Goal: Task Accomplishment & Management: Complete application form

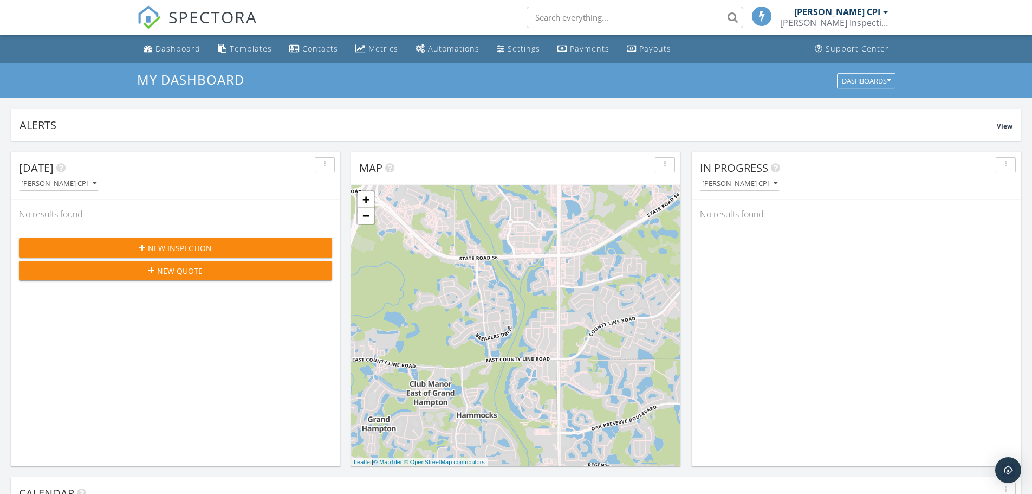
scroll to position [1003, 1049]
click at [396, 254] on div "+ − Leaflet | © MapTiler © OpenStreetMap contributors" at bounding box center [515, 325] width 329 height 281
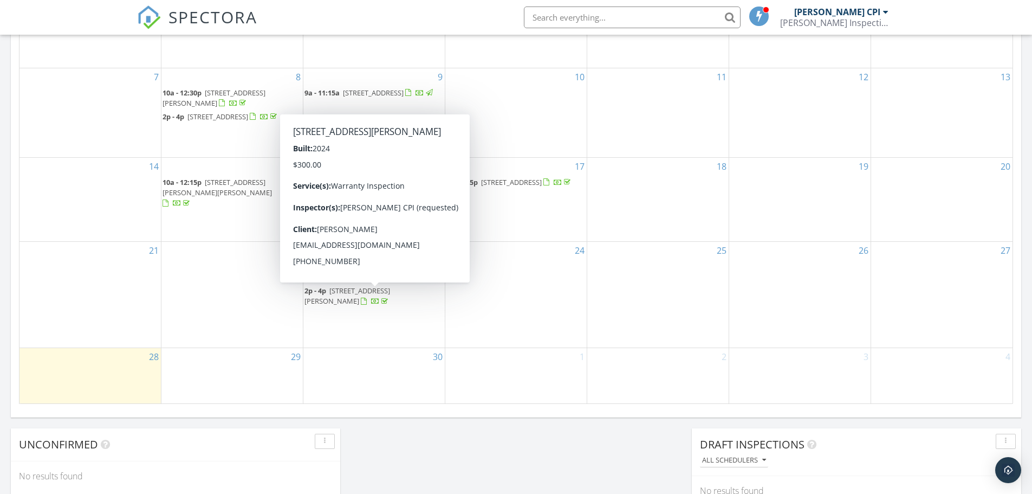
scroll to position [650, 0]
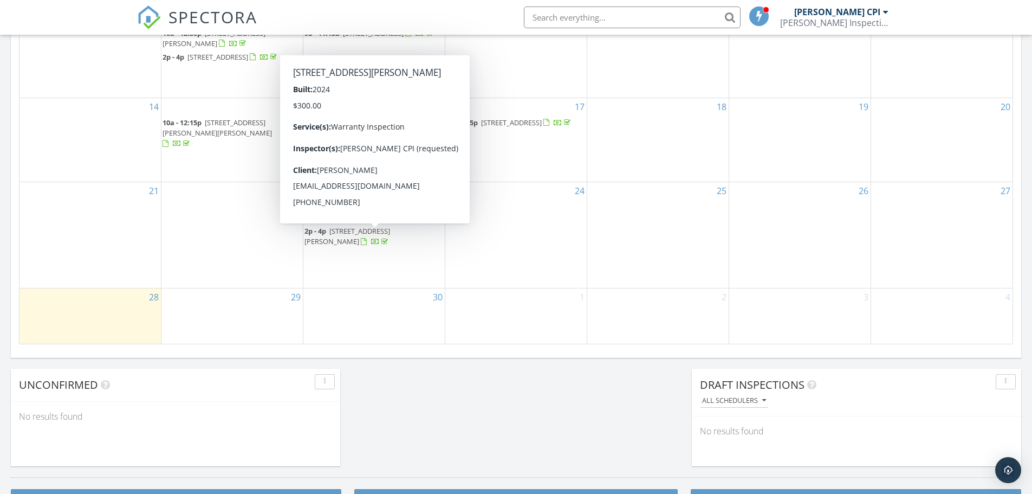
click at [383, 309] on div "30" at bounding box center [373, 315] width 141 height 55
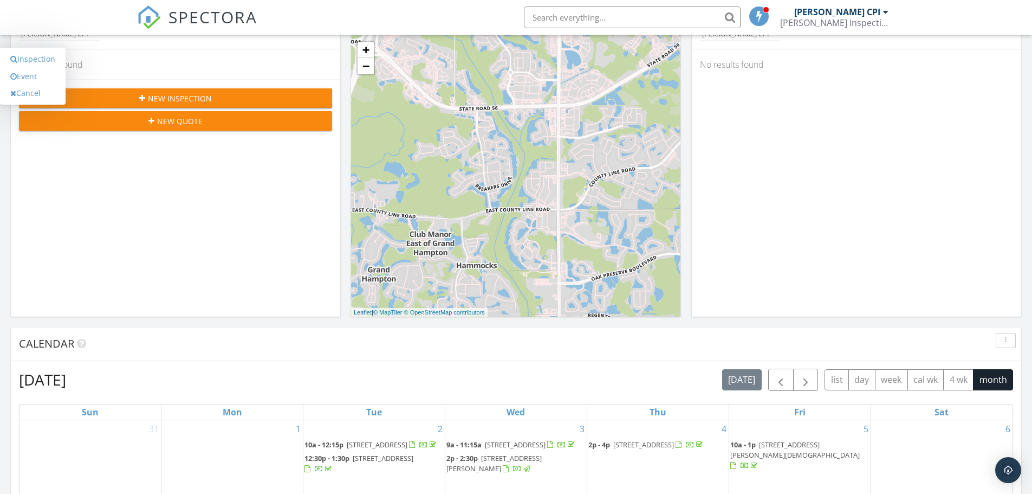
scroll to position [54, 0]
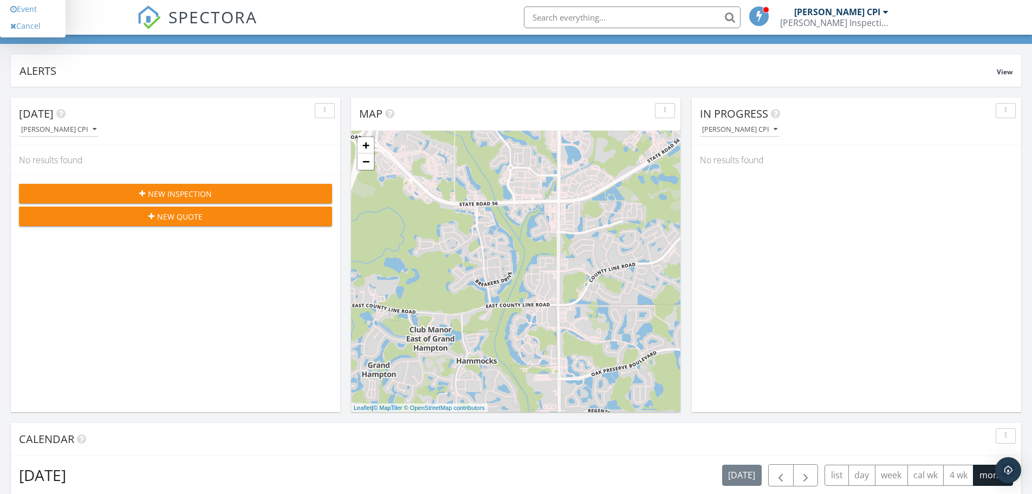
click at [186, 198] on span "New Inspection" at bounding box center [180, 193] width 64 height 11
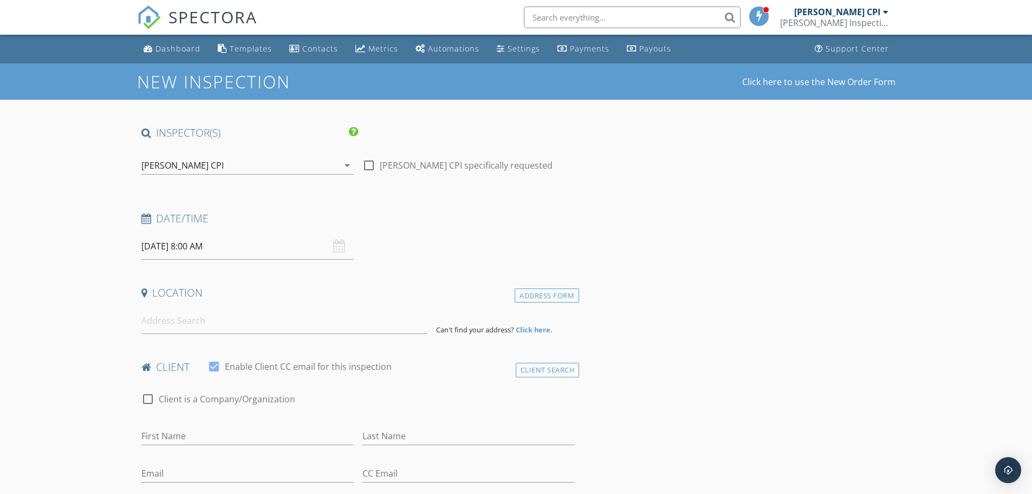
click at [368, 165] on div at bounding box center [369, 165] width 18 height 18
checkbox input "true"
click at [292, 241] on input "[DATE] 8:00 AM" at bounding box center [247, 246] width 212 height 27
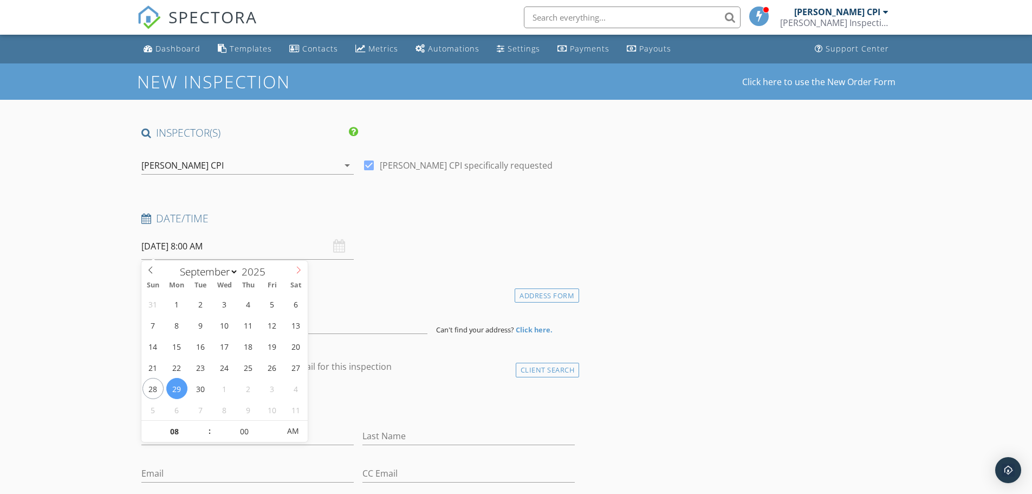
select select "9"
click at [299, 267] on icon at bounding box center [299, 270] width 8 height 8
type input "[DATE] 8:00 AM"
type input "09"
type input "[DATE] 9:00 AM"
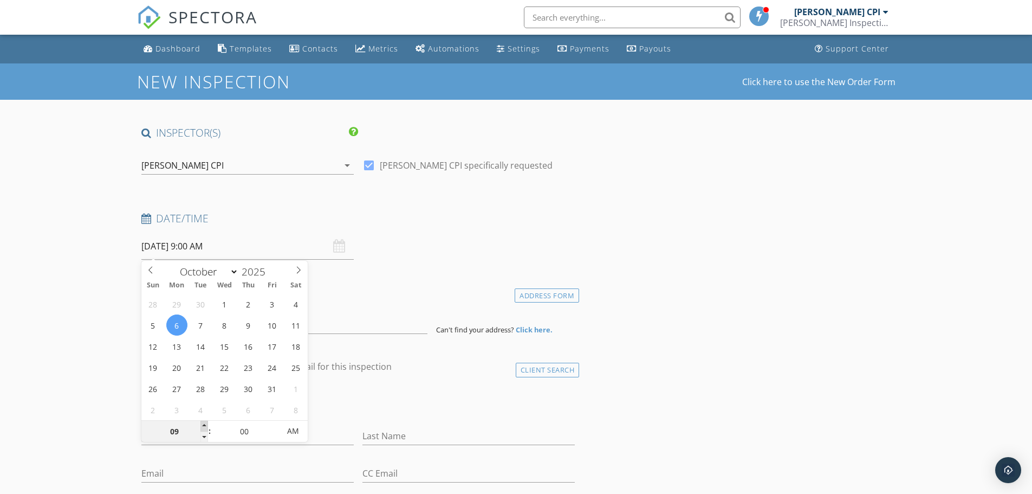
click at [206, 423] on span at bounding box center [204, 425] width 8 height 11
type input "10"
type input "[DATE] 10:00 AM"
click at [206, 423] on span at bounding box center [204, 425] width 8 height 11
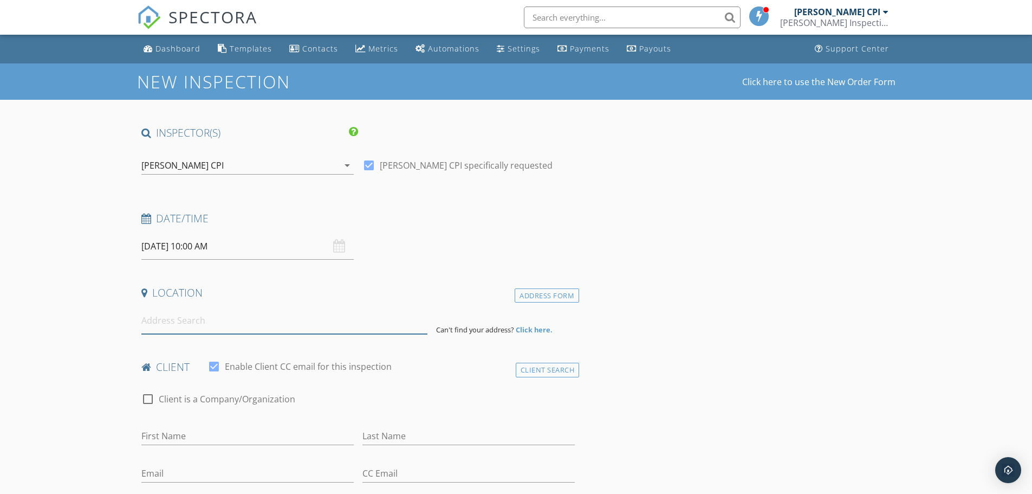
click at [325, 322] on input at bounding box center [284, 320] width 286 height 27
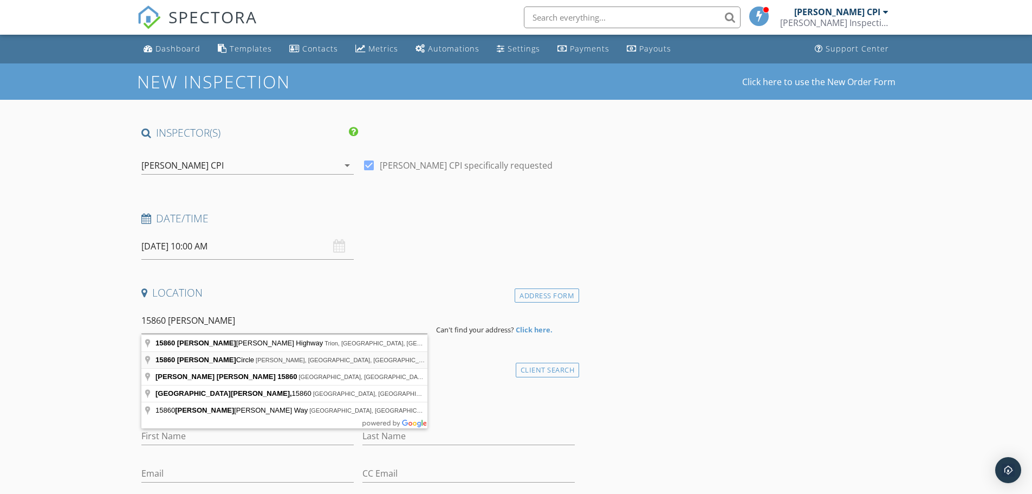
type input "[STREET_ADDRESS][PERSON_NAME]"
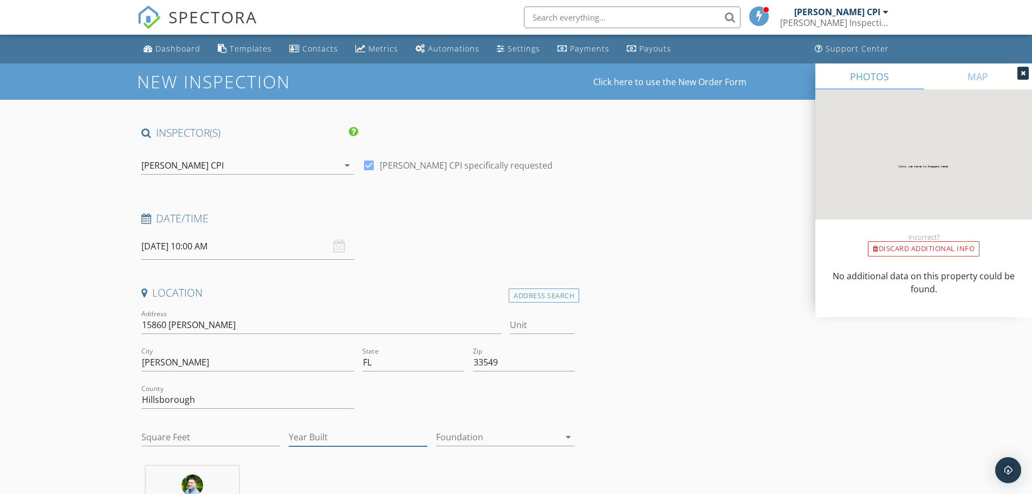
click at [328, 434] on input "Year Built" at bounding box center [358, 437] width 139 height 18
type input "1980"
click at [467, 433] on div at bounding box center [498, 436] width 124 height 17
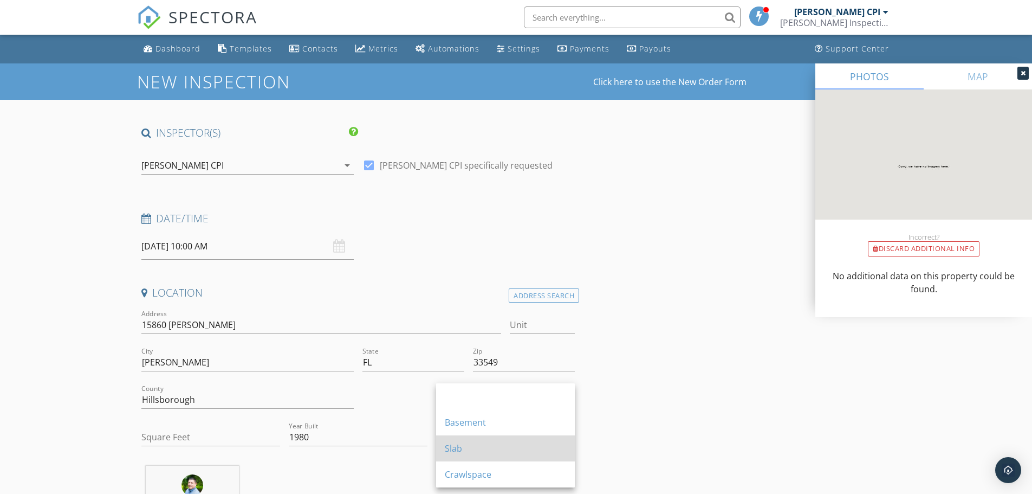
click at [474, 444] on div "Slab" at bounding box center [505, 448] width 121 height 13
click at [474, 444] on div "Slab" at bounding box center [498, 436] width 124 height 17
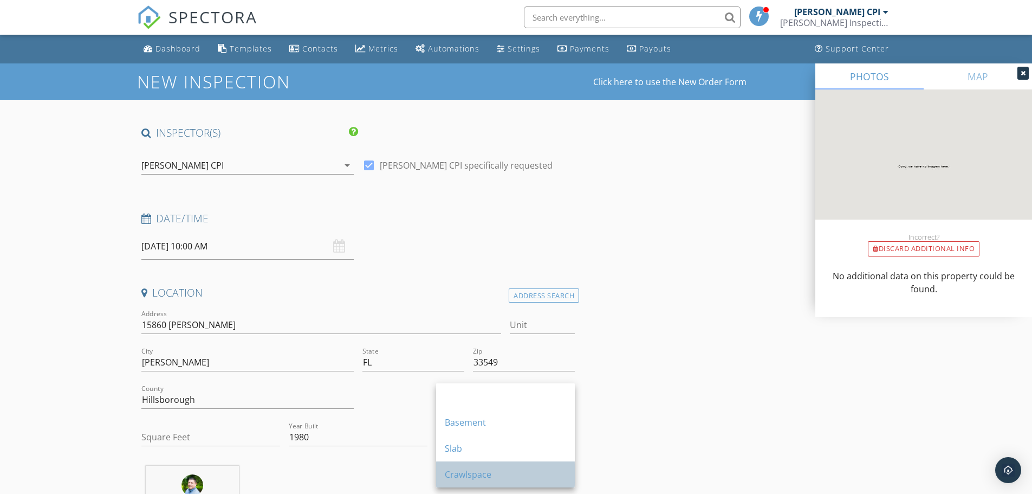
click at [482, 471] on div "Crawlspace" at bounding box center [505, 474] width 121 height 13
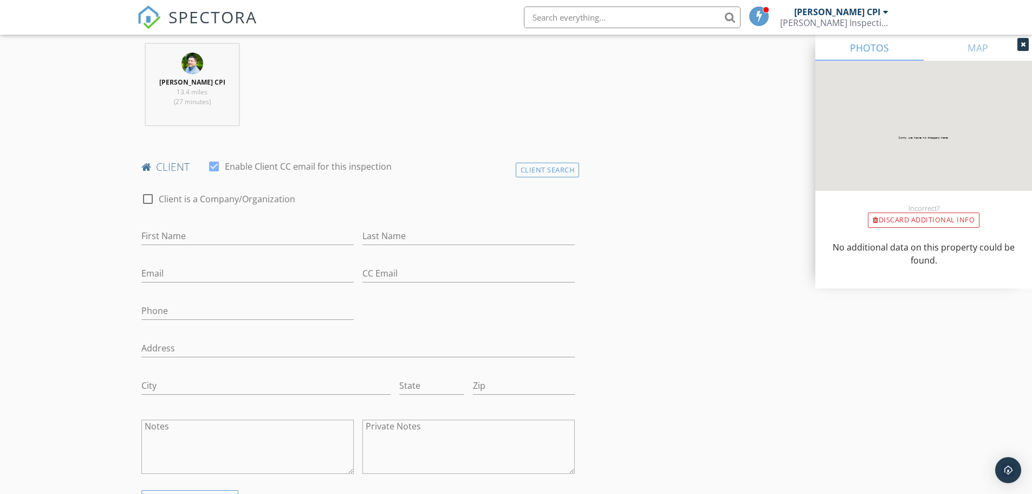
scroll to position [434, 0]
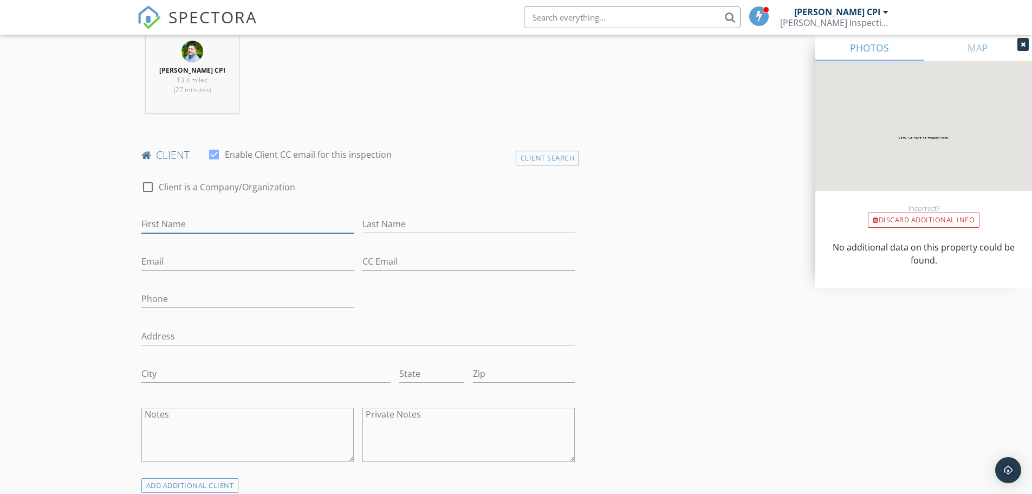
click at [163, 225] on input "First Name" at bounding box center [247, 224] width 212 height 18
type input "Autumn"
type input "[PERSON_NAME]"
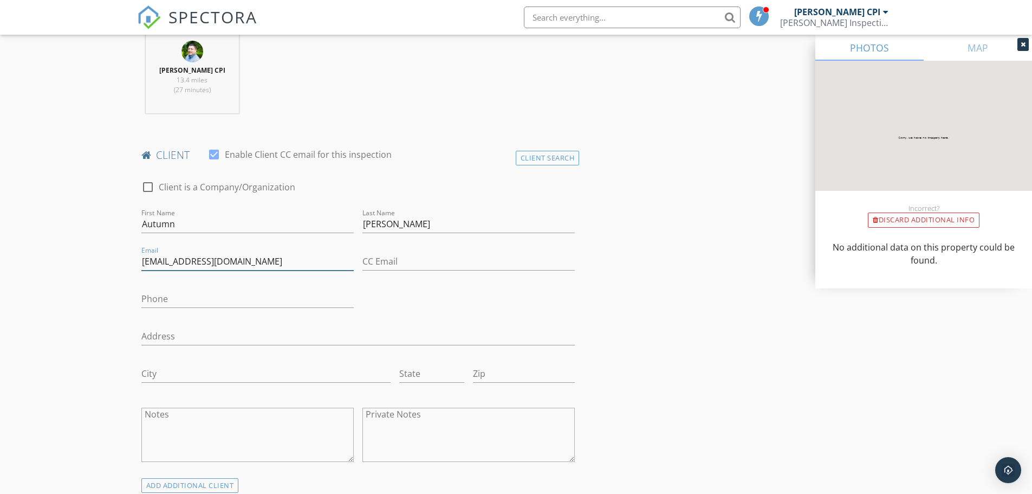
type input "[EMAIL_ADDRESS][DOMAIN_NAME]"
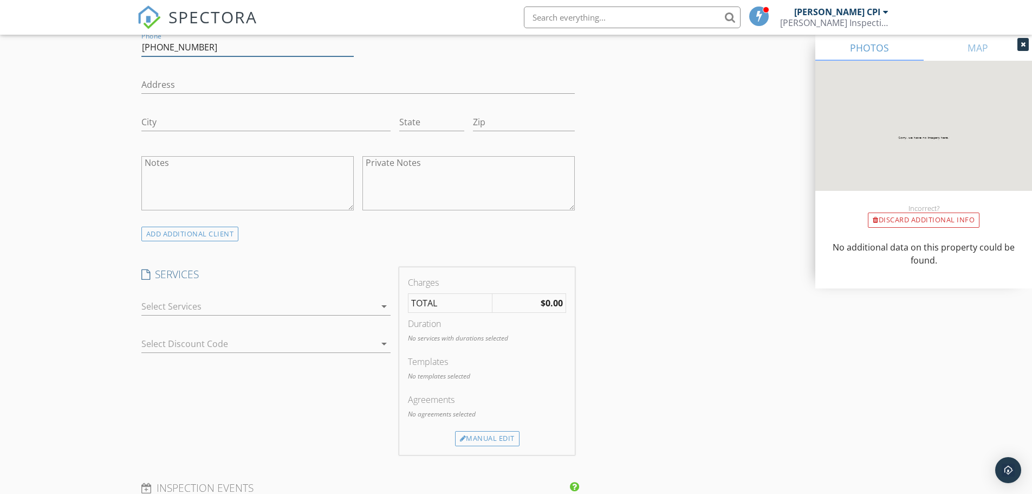
scroll to position [704, 0]
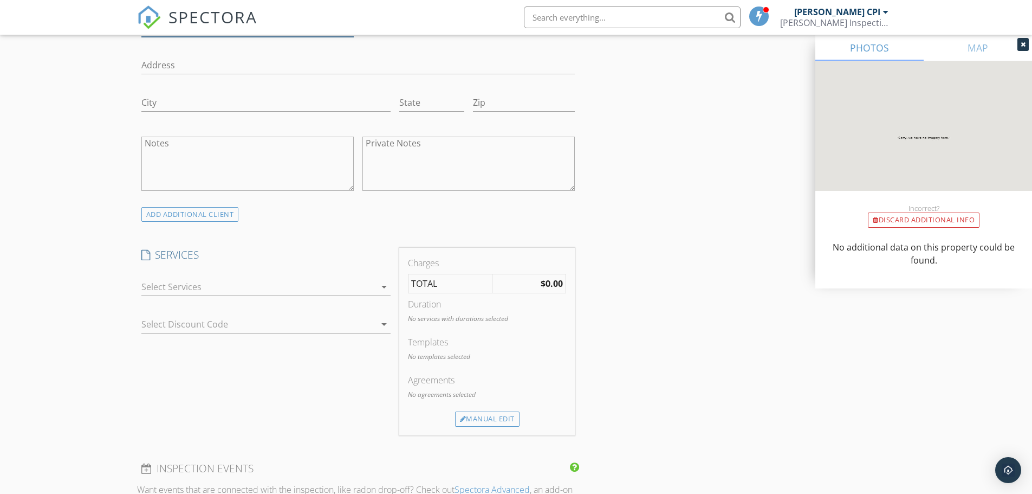
type input "[PHONE_NUMBER]"
click at [286, 283] on div at bounding box center [258, 286] width 234 height 17
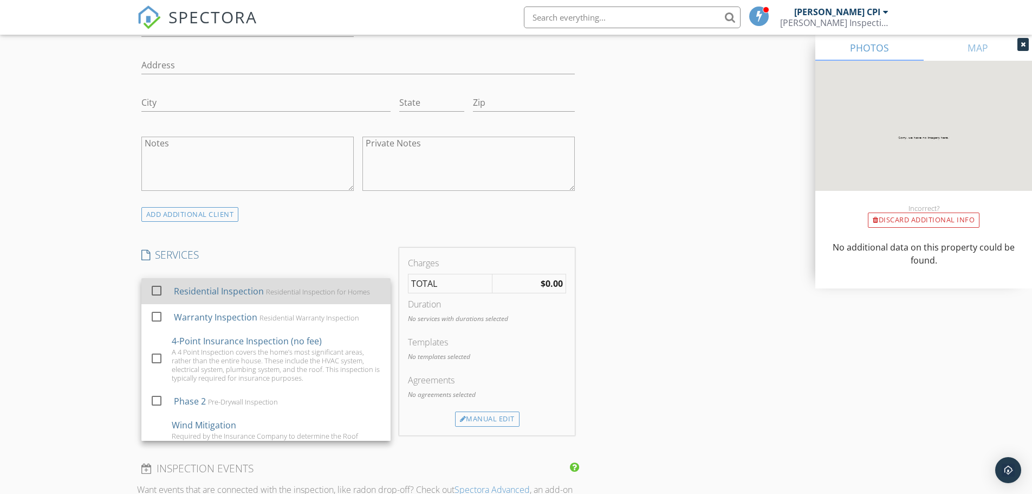
click at [283, 292] on div "Residential Inspection for Homes" at bounding box center [318, 291] width 104 height 9
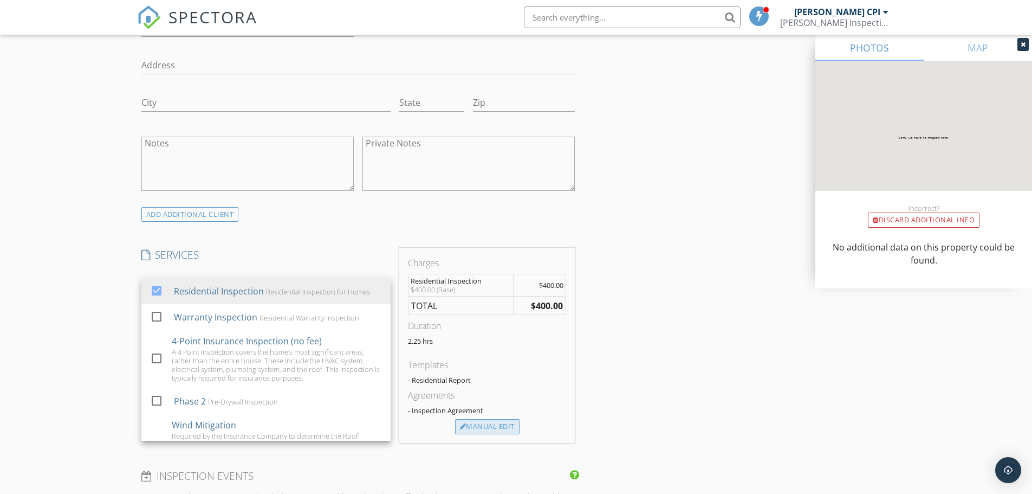
click at [475, 419] on div "Manual Edit" at bounding box center [487, 426] width 64 height 15
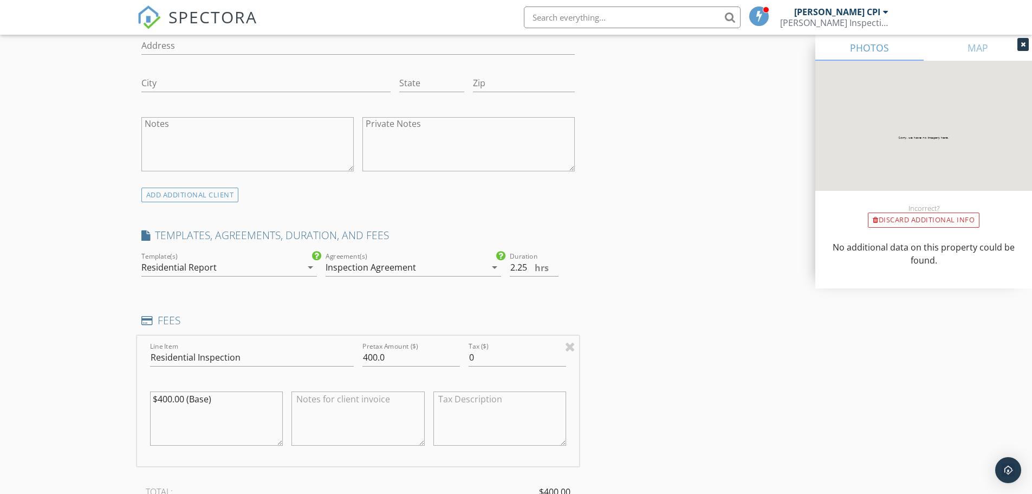
scroll to position [813, 0]
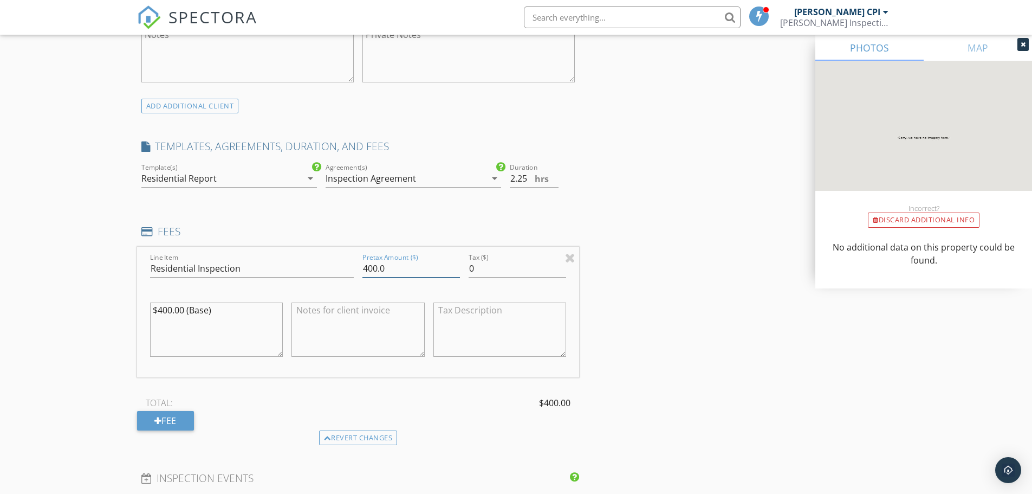
drag, startPoint x: 377, startPoint y: 270, endPoint x: 351, endPoint y: 270, distance: 26.6
click at [351, 270] on div "Line Item Residential Inspection Pretax Amount ($) 400.0 Tax ($) 0 $400.00 (Bas…" at bounding box center [358, 312] width 443 height 131
type input "250.0"
click at [230, 306] on textarea "$400.00 (Base)" at bounding box center [216, 329] width 133 height 54
type textarea "$400.00 (Base) -$150 Discount"
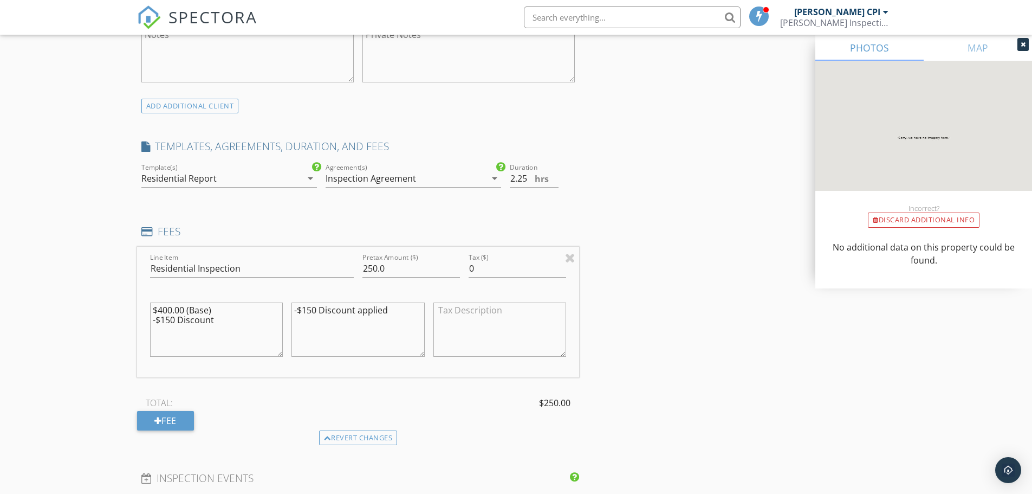
type textarea "-$150 Discount applied"
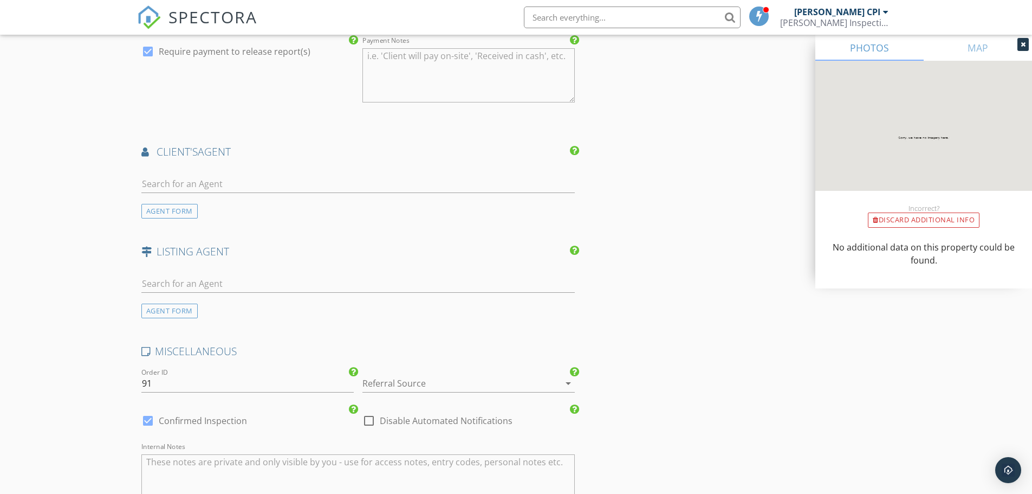
scroll to position [1355, 0]
click at [449, 379] on div at bounding box center [454, 382] width 182 height 17
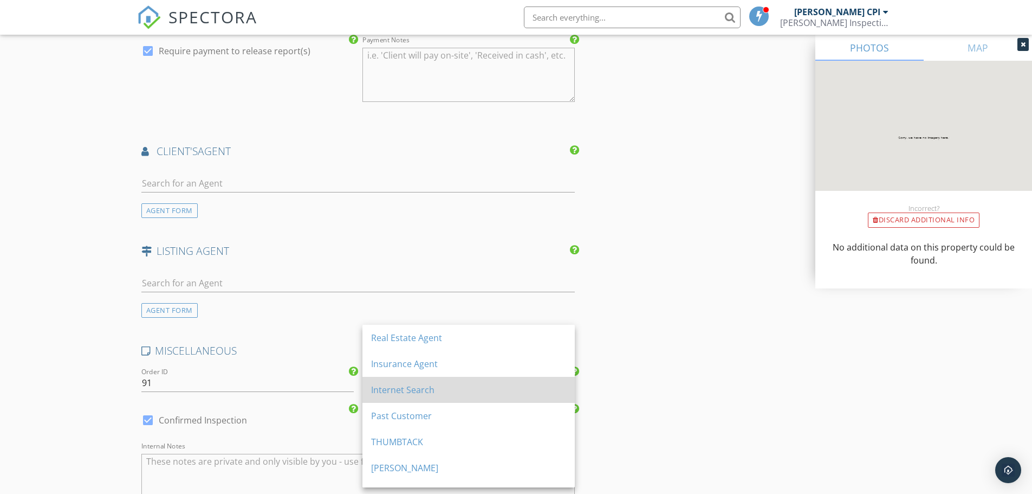
click at [439, 392] on div "Internet Search" at bounding box center [468, 389] width 195 height 13
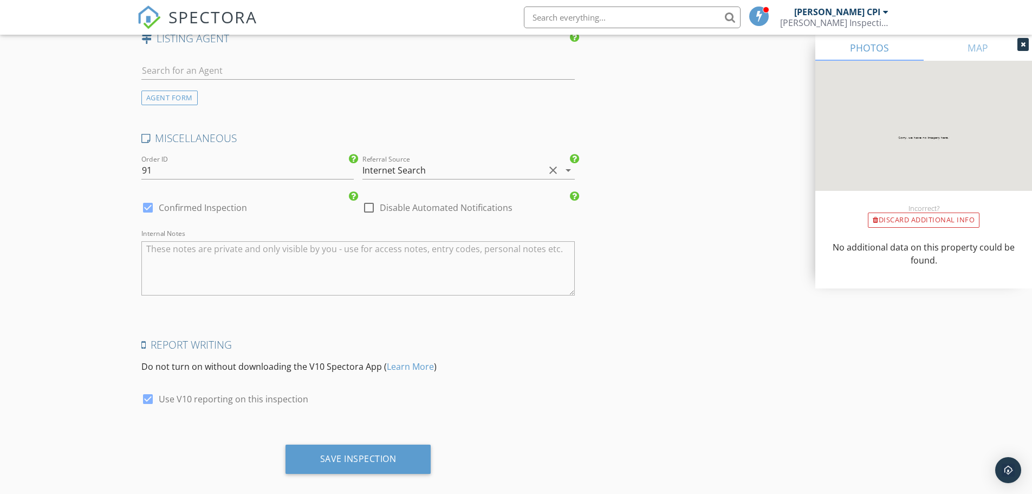
scroll to position [1581, 0]
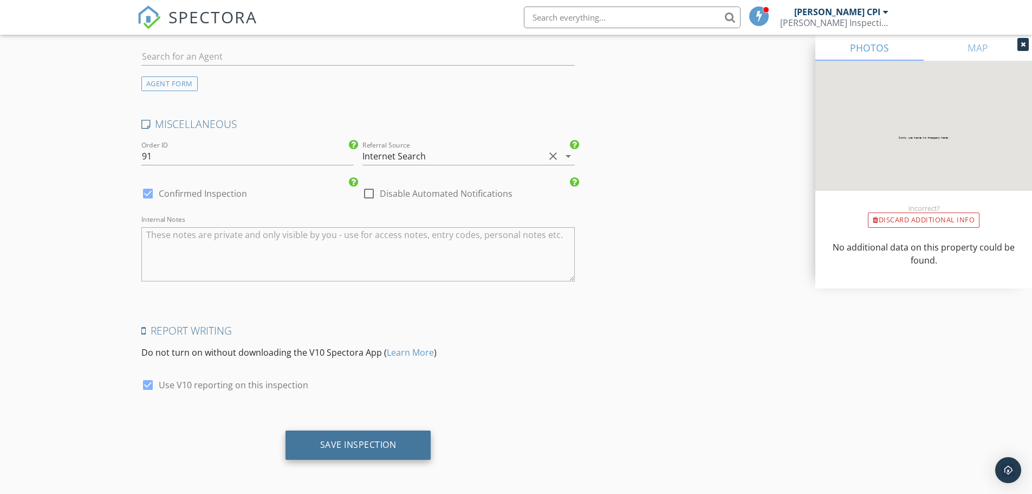
click at [385, 449] on div "Save Inspection" at bounding box center [358, 444] width 76 height 11
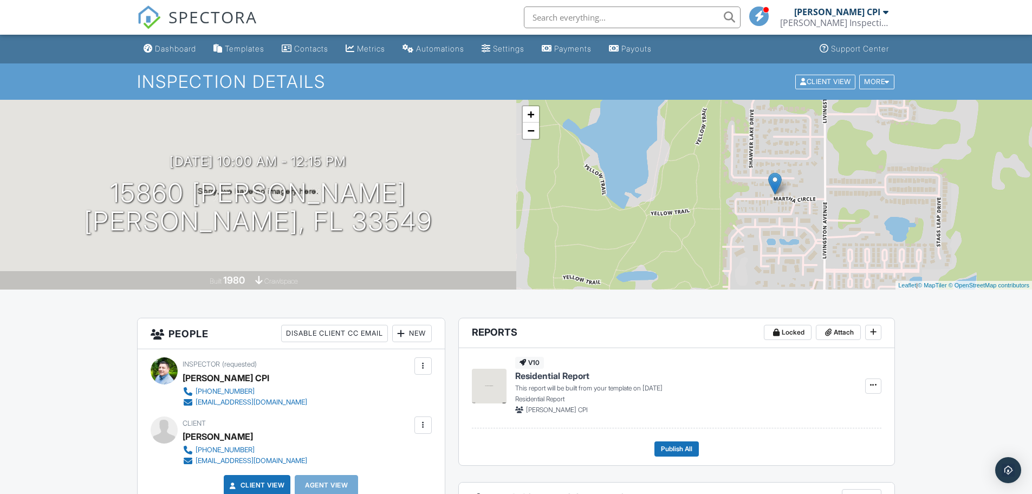
click at [228, 15] on span "SPECTORA" at bounding box center [213, 16] width 89 height 23
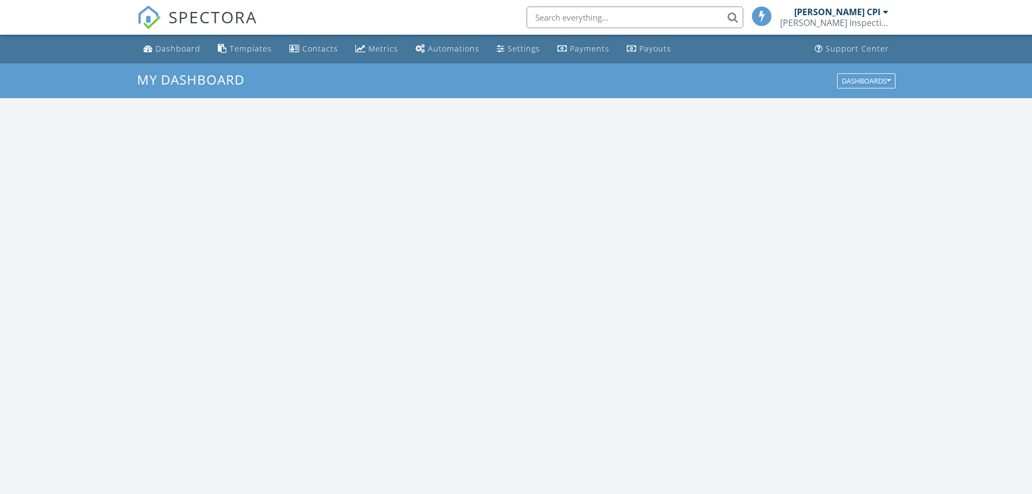
scroll to position [1003, 1049]
